Goal: Check status

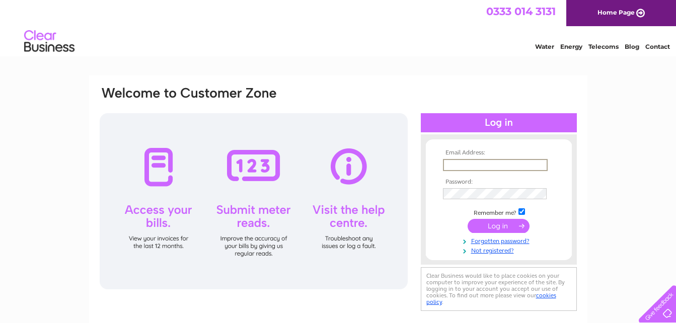
click at [459, 165] on input "text" at bounding box center [495, 165] width 105 height 12
type input "[EMAIL_ADDRESS][DOMAIN_NAME]"
click at [505, 220] on input "submit" at bounding box center [499, 225] width 62 height 14
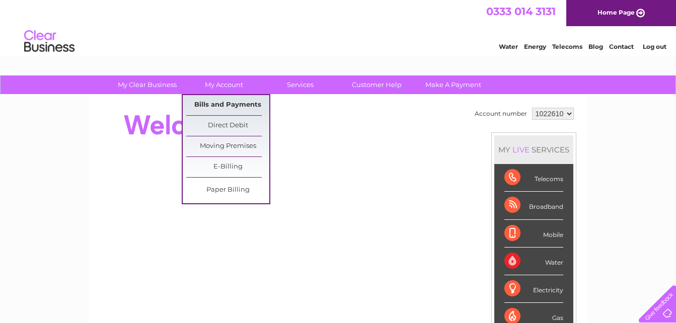
click at [227, 102] on link "Bills and Payments" at bounding box center [227, 105] width 83 height 20
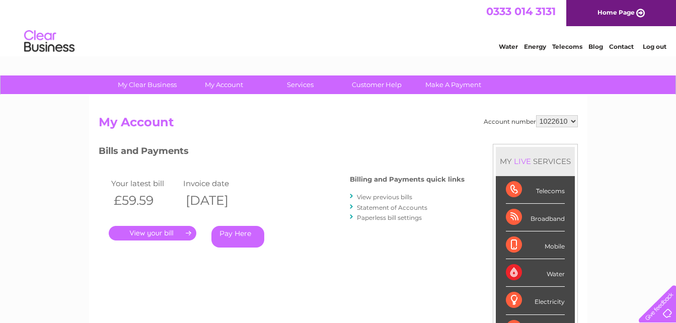
click at [162, 232] on link "." at bounding box center [153, 233] width 88 height 15
